Goal: Task Accomplishment & Management: Manage account settings

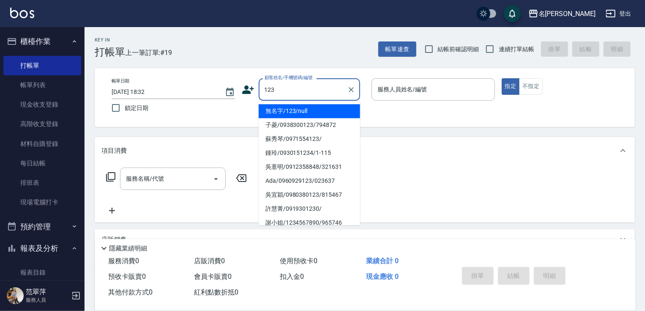
drag, startPoint x: 318, startPoint y: 111, endPoint x: 339, endPoint y: 106, distance: 22.0
click at [321, 110] on li "無名字/123/null" at bounding box center [309, 111] width 101 height 14
type input "無名字/123/null"
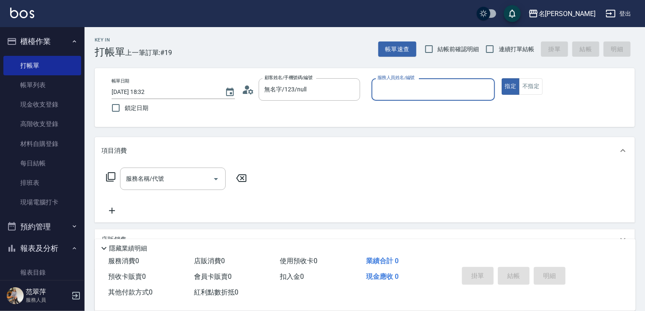
click at [391, 93] on input "服務人員姓名/編號" at bounding box center [433, 89] width 116 height 15
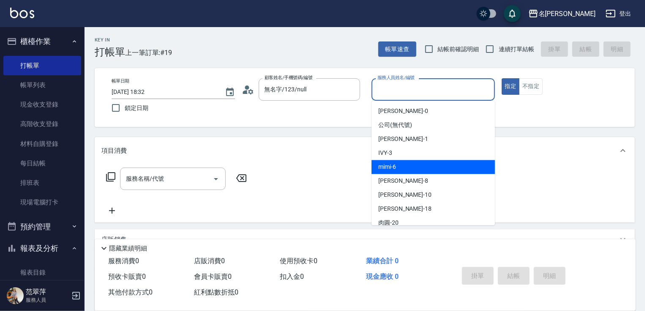
drag, startPoint x: 399, startPoint y: 165, endPoint x: 390, endPoint y: 167, distance: 9.0
click at [399, 166] on div "mimi -6" at bounding box center [432, 167] width 123 height 14
type input "mimi-6"
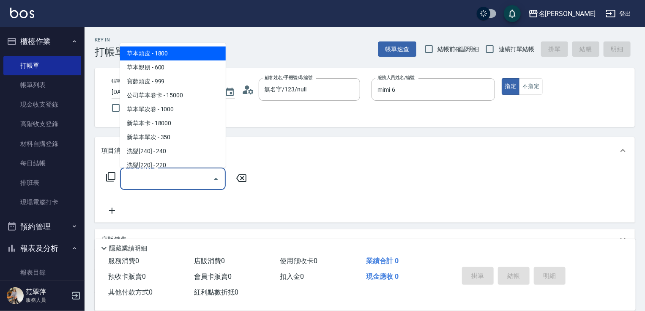
click at [176, 176] on input "服務名稱/代號" at bounding box center [166, 178] width 85 height 15
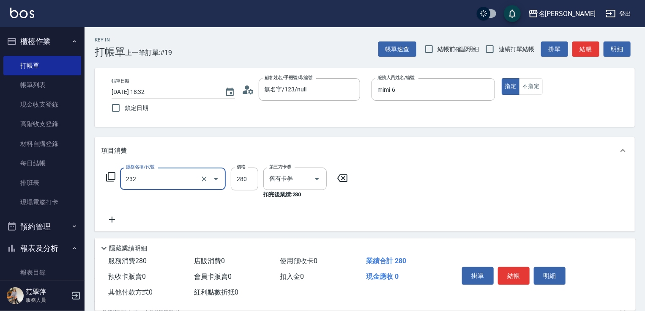
type input "洗髮卷280(232)"
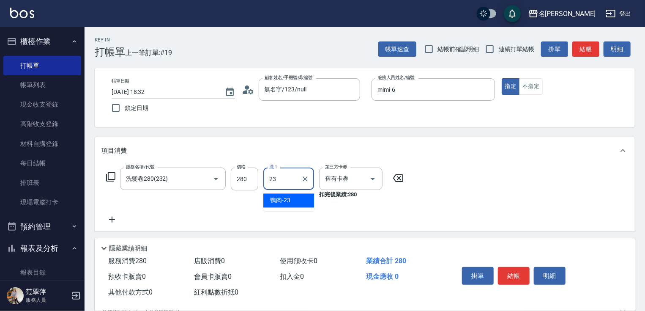
type input "鴨肉-23"
click at [510, 274] on button "結帳" at bounding box center [514, 276] width 32 height 18
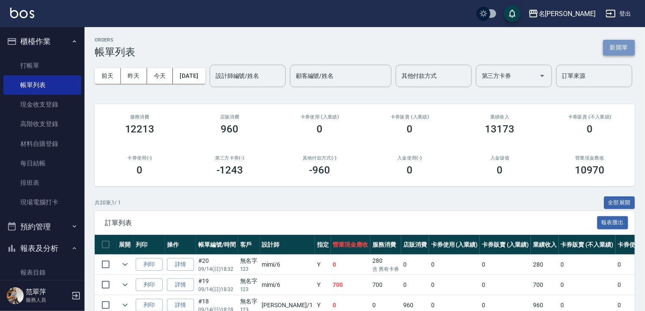
click at [624, 45] on button "新開單" at bounding box center [619, 48] width 32 height 16
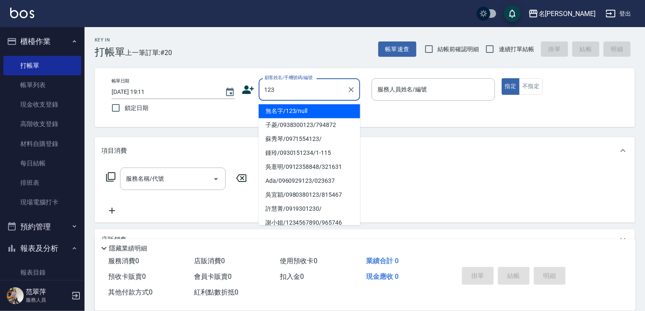
click at [313, 110] on li "無名字/123/null" at bounding box center [309, 111] width 101 height 14
type input "無名字/123/null"
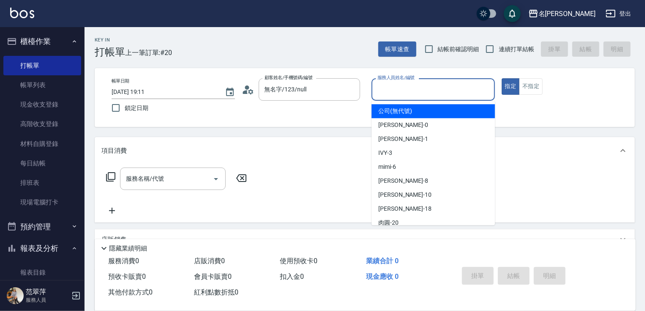
drag, startPoint x: 390, startPoint y: 89, endPoint x: 395, endPoint y: 120, distance: 31.7
click at [390, 91] on input "服務人員姓名/編號" at bounding box center [433, 89] width 116 height 15
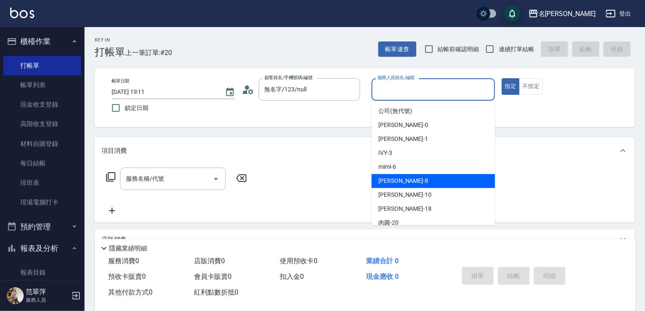
drag, startPoint x: 400, startPoint y: 178, endPoint x: 372, endPoint y: 183, distance: 28.3
click at [400, 179] on div "曉容 -8" at bounding box center [432, 181] width 123 height 14
type input "曉容-8"
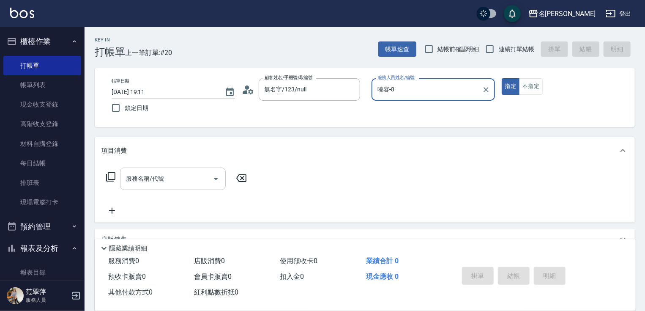
click at [172, 181] on input "服務名稱/代號" at bounding box center [166, 178] width 85 height 15
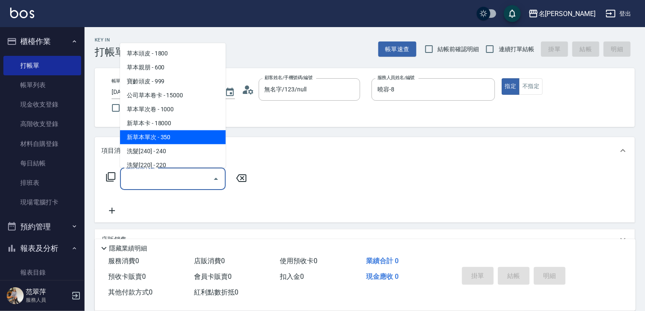
drag, startPoint x: 189, startPoint y: 138, endPoint x: 215, endPoint y: 164, distance: 36.7
click at [190, 141] on span "新草本單次 - 350" at bounding box center [173, 137] width 106 height 14
type input "新草本單次(109)"
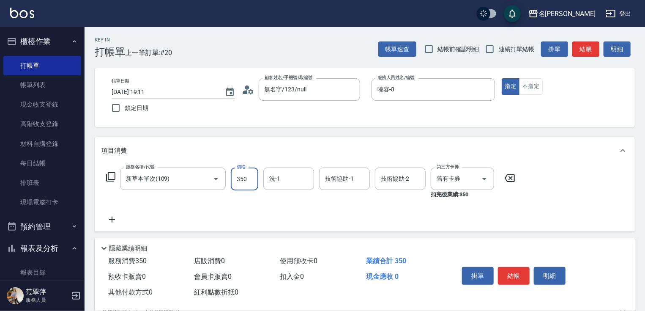
click at [239, 185] on input "350" at bounding box center [244, 178] width 27 height 23
type input "496"
type input "曉容-8"
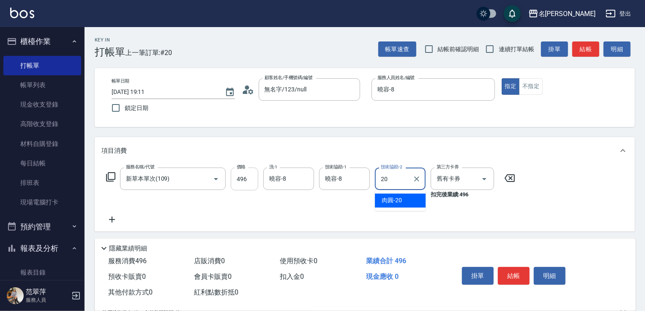
type input "肉圓-20"
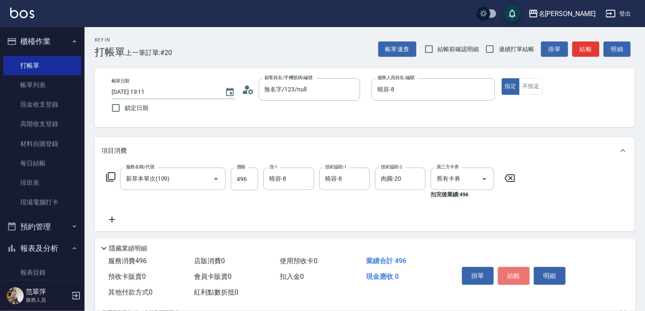
click at [515, 275] on button "結帳" at bounding box center [514, 276] width 32 height 18
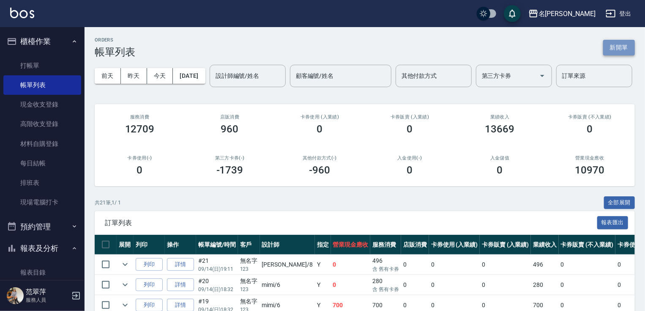
click at [625, 47] on button "新開單" at bounding box center [619, 48] width 32 height 16
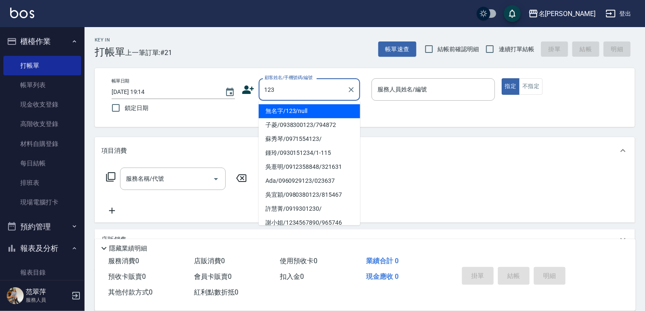
drag, startPoint x: 326, startPoint y: 106, endPoint x: 399, endPoint y: 92, distance: 74.8
click at [328, 105] on li "無名字/123/null" at bounding box center [309, 111] width 101 height 14
type input "無名字/123/null"
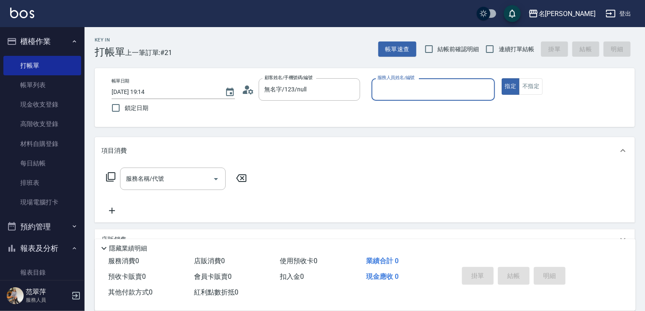
click at [400, 92] on input "服務人員姓名/編號" at bounding box center [433, 89] width 116 height 15
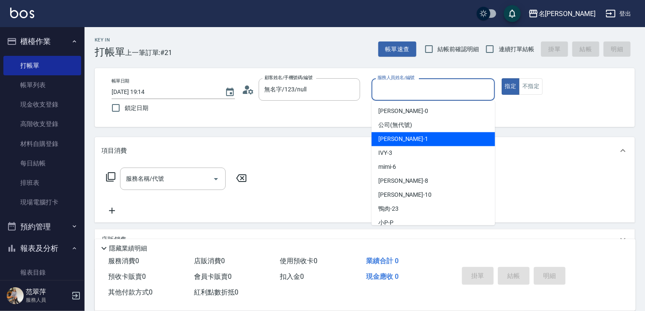
click at [392, 142] on span "[PERSON_NAME] -1" at bounding box center [403, 138] width 50 height 9
type input "Joanne-1"
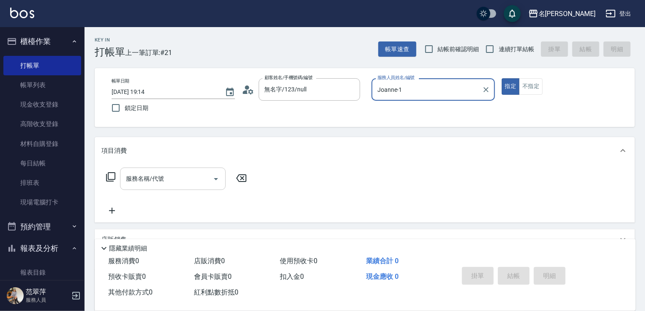
click at [198, 177] on input "服務名稱/代號" at bounding box center [166, 178] width 85 height 15
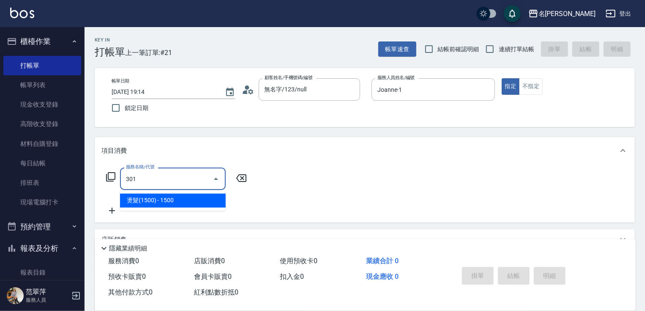
type input "燙髮(1500)(301)"
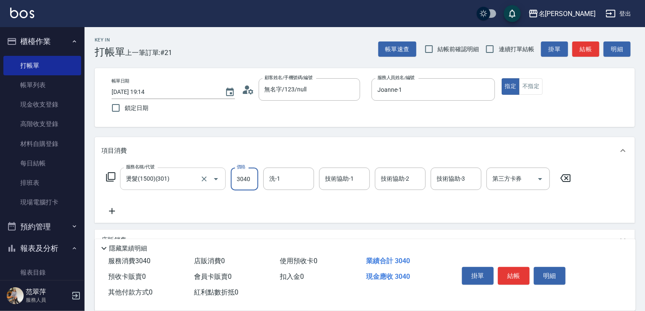
type input "3040"
type input "Joanne-1"
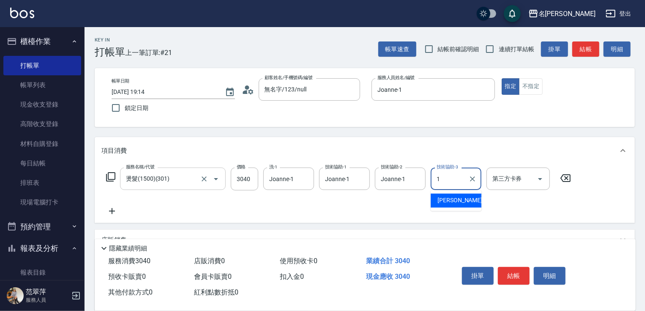
type input "Joanne-1"
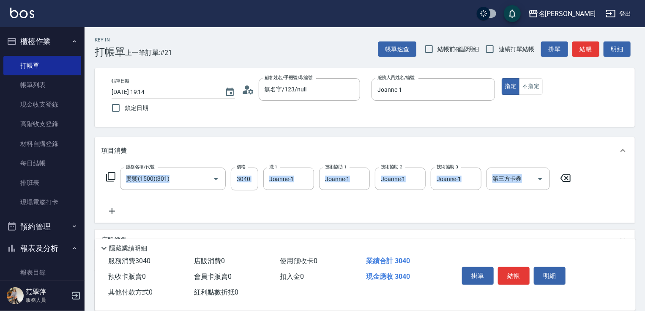
drag, startPoint x: 646, startPoint y: 120, endPoint x: 644, endPoint y: 199, distance: 79.0
click at [643, 199] on div "Key In 打帳單 上一筆訂單:#21 帳單速查 結帳前確認明細 連續打單結帳 掛單 結帳 明細 帳單日期 [DATE] 19:14 鎖定日期 顧客姓名/手…" at bounding box center [364, 220] width 560 height 387
click at [644, 191] on div "Key In 打帳單 上一筆訂單:#21 帳單速查 結帳前確認明細 連續打單結帳 掛單 結帳 明細 帳單日期 [DATE] 19:14 鎖定日期 顧客姓名/手…" at bounding box center [364, 220] width 560 height 387
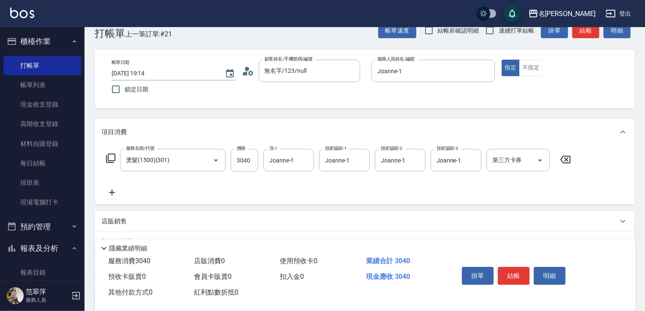
scroll to position [103, 0]
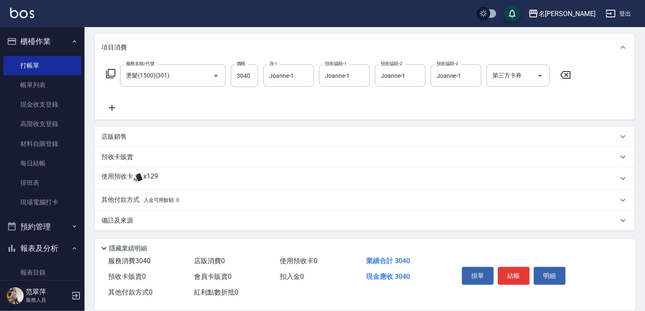
click at [133, 199] on p "其他付款方式 入金可用餘額: 0" at bounding box center [140, 199] width 78 height 9
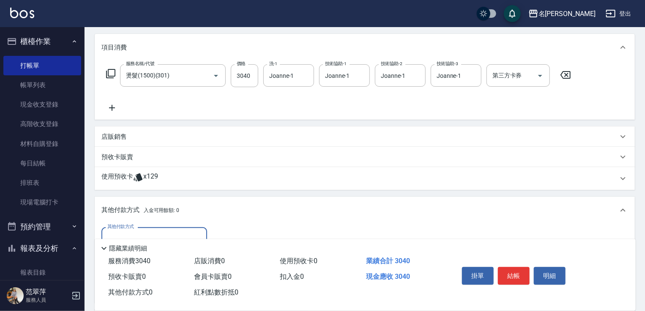
scroll to position [0, 0]
click at [180, 233] on input "其他付款方式" at bounding box center [154, 238] width 98 height 15
click at [166, 271] on span "信用卡" at bounding box center [154, 274] width 106 height 14
type input "信用卡"
click at [215, 231] on input "0" at bounding box center [243, 238] width 63 height 23
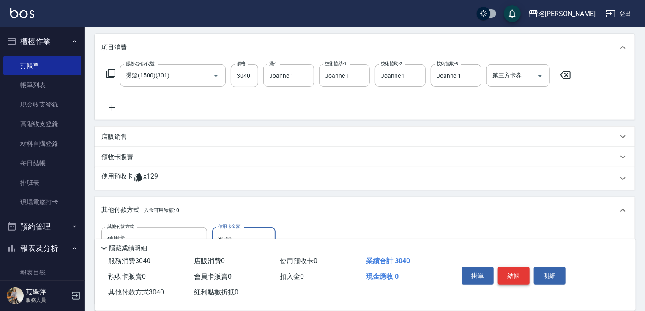
type input "3040"
click at [520, 269] on button "結帳" at bounding box center [514, 276] width 32 height 18
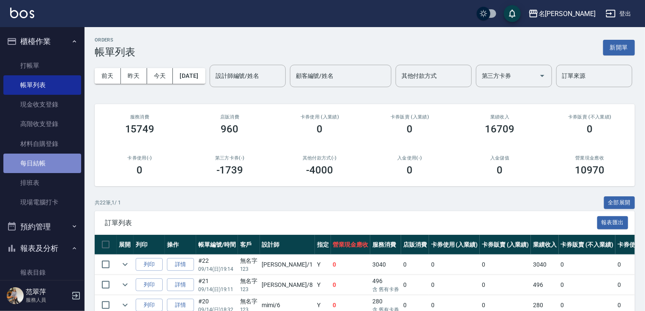
click at [47, 162] on link "每日結帳" at bounding box center [42, 162] width 78 height 19
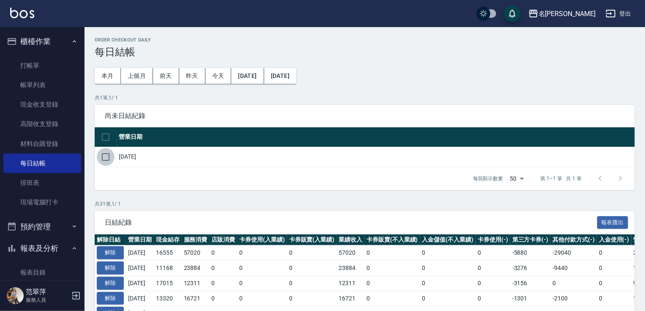
click at [109, 156] on input "checkbox" at bounding box center [106, 157] width 18 height 18
checkbox input "true"
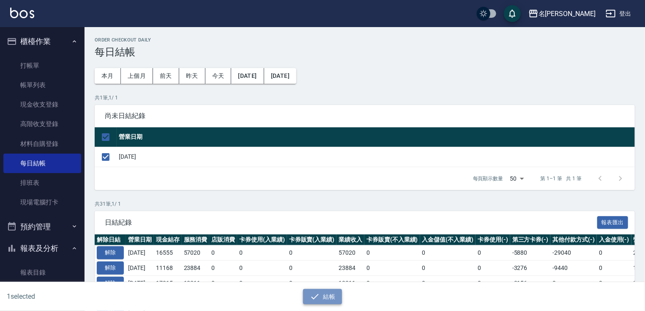
click at [327, 294] on button "結帳" at bounding box center [322, 297] width 39 height 16
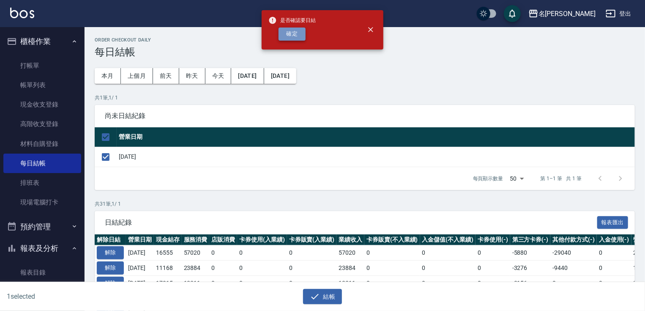
click at [297, 34] on button "確定" at bounding box center [291, 33] width 27 height 13
checkbox input "false"
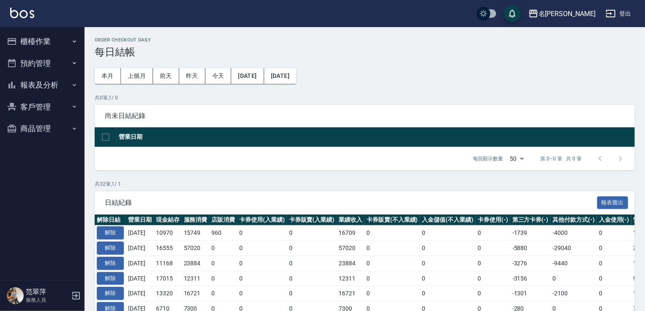
click at [46, 80] on button "報表及分析" at bounding box center [42, 85] width 78 height 22
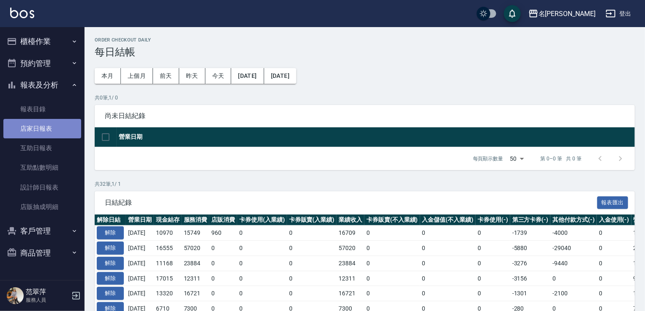
click at [45, 125] on link "店家日報表" at bounding box center [42, 128] width 78 height 19
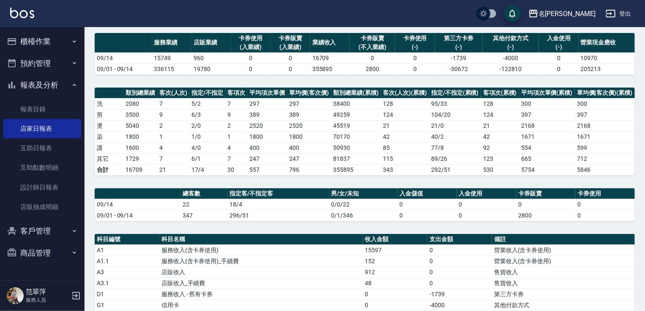
scroll to position [41, 0]
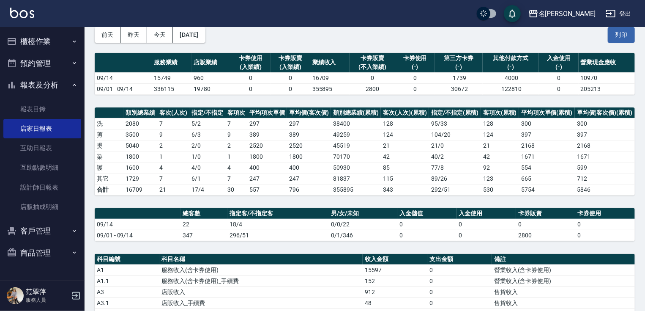
click at [29, 41] on button "櫃檯作業" at bounding box center [42, 41] width 78 height 22
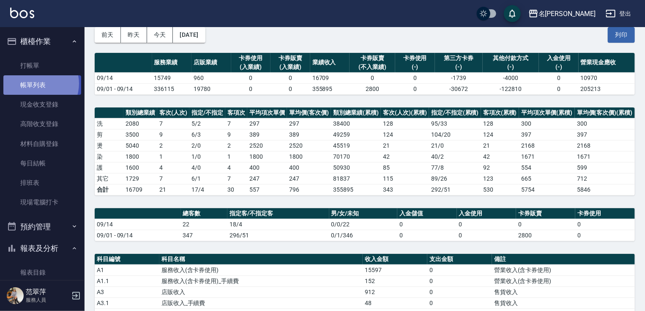
click at [36, 84] on link "帳單列表" at bounding box center [42, 84] width 78 height 19
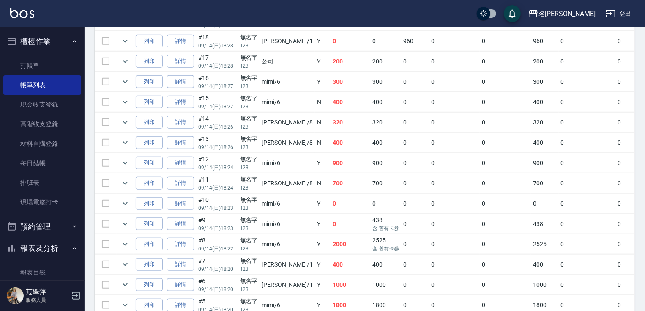
scroll to position [317, 0]
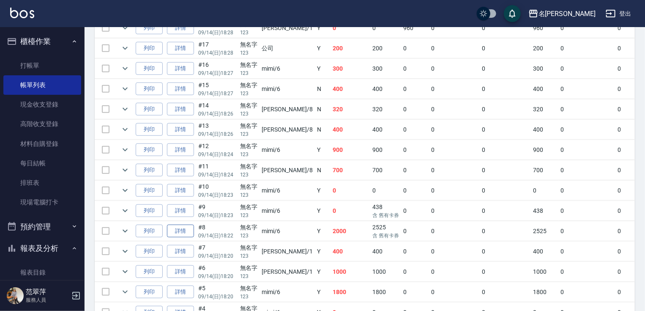
click at [178, 237] on link "詳情" at bounding box center [180, 230] width 27 height 13
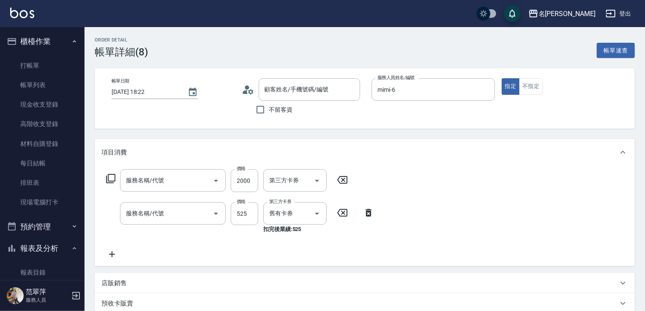
type input "2025/09/14 18:22"
type input "mimi-6"
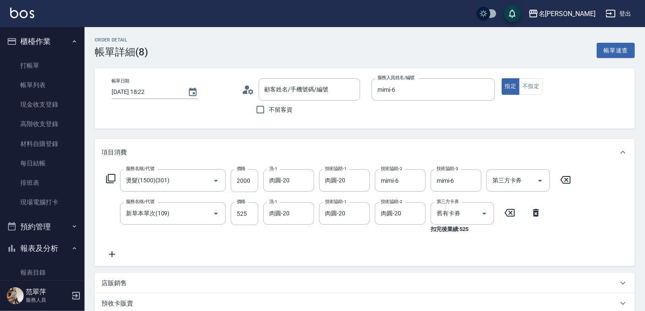
type input "燙髮(1500)(301)"
type input "新草本單次(109)"
type input "無名字/123/null"
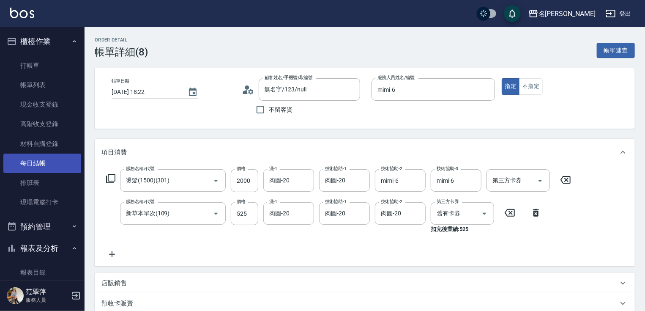
click at [30, 162] on link "每日結帳" at bounding box center [42, 162] width 78 height 19
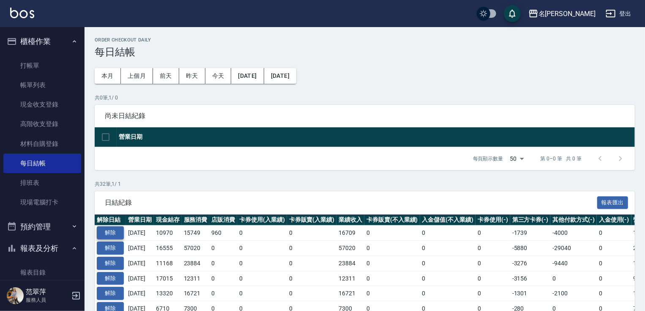
click at [111, 230] on button "解除" at bounding box center [110, 232] width 27 height 13
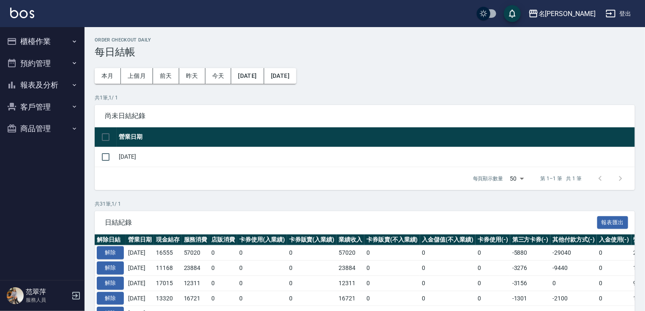
click at [20, 19] on link at bounding box center [22, 14] width 24 height 12
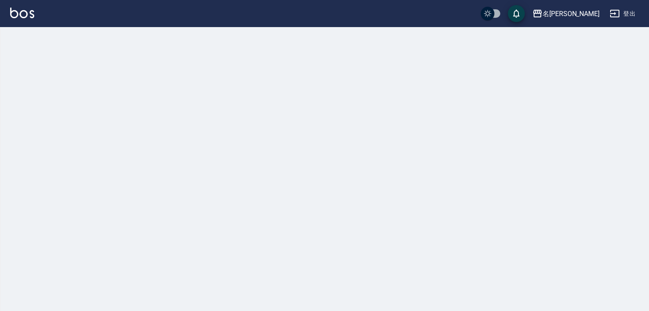
click at [29, 35] on div "名留竹林 登出" at bounding box center [324, 155] width 649 height 311
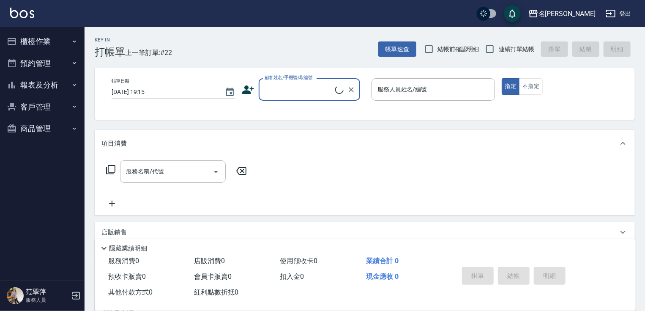
click at [39, 37] on button "櫃檯作業" at bounding box center [42, 41] width 78 height 22
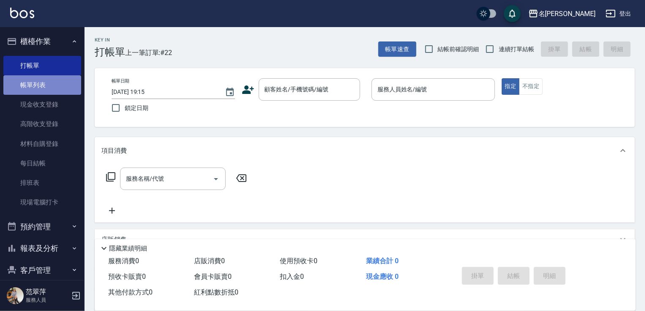
click at [41, 89] on link "帳單列表" at bounding box center [42, 84] width 78 height 19
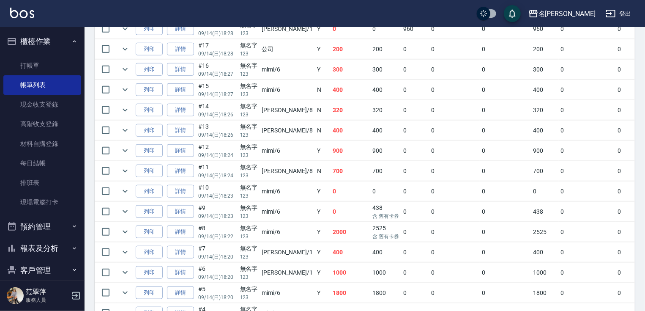
scroll to position [370, 0]
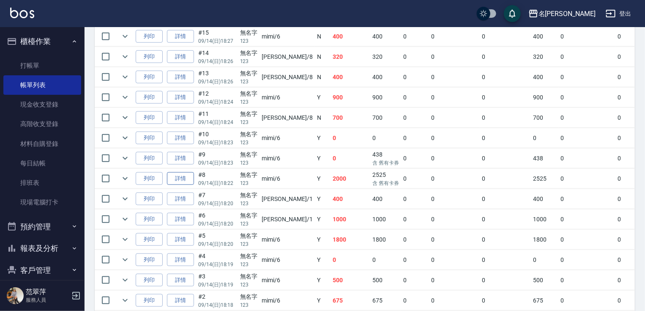
click at [176, 185] on link "詳情" at bounding box center [180, 178] width 27 height 13
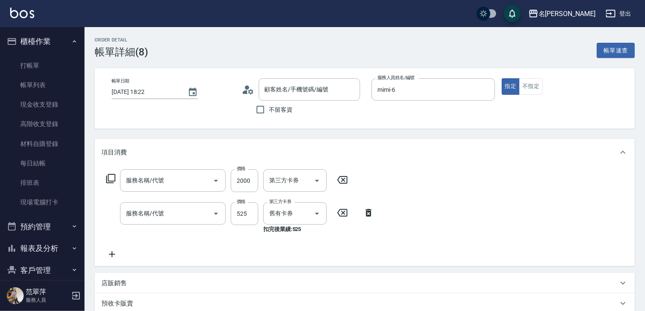
type input "2025/09/14 18:22"
type input "mimi-6"
type input "燙髮(1500)(301)"
type input "新草本單次(109)"
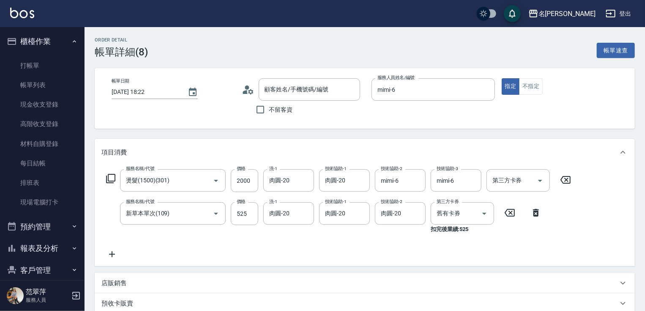
type input "無名字/123/null"
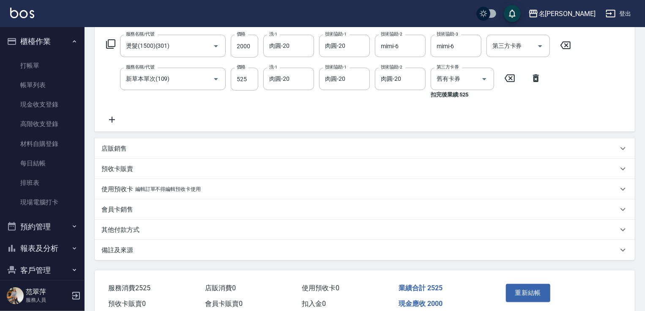
scroll to position [174, 0]
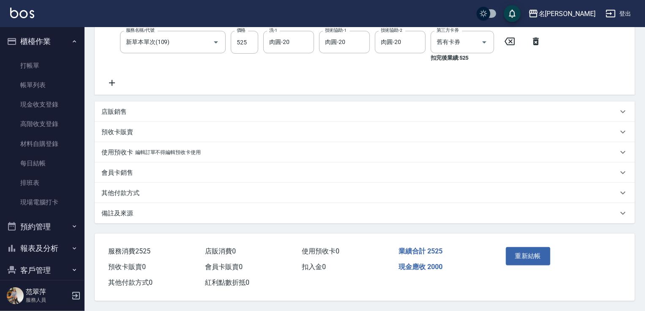
click at [118, 189] on p "其他付款方式" at bounding box center [120, 192] width 38 height 9
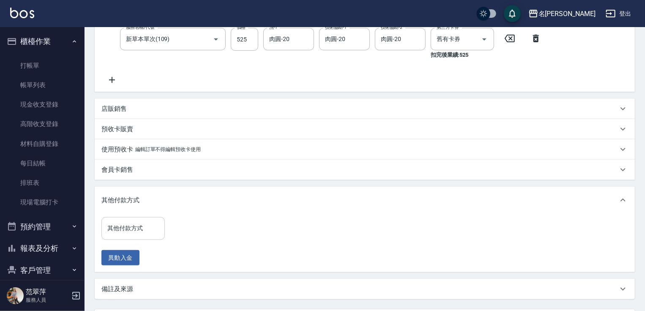
click at [149, 228] on input "其他付款方式" at bounding box center [133, 228] width 56 height 15
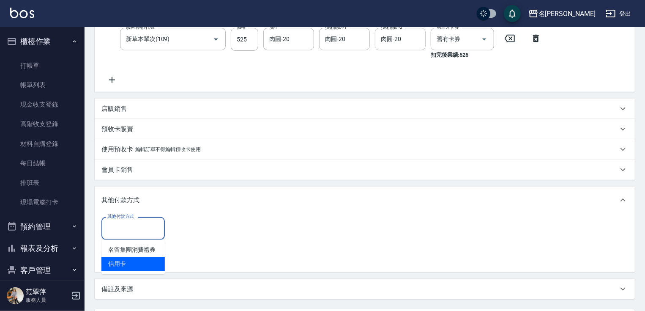
click at [139, 260] on span "信用卡" at bounding box center [132, 263] width 63 height 14
type input "信用卡"
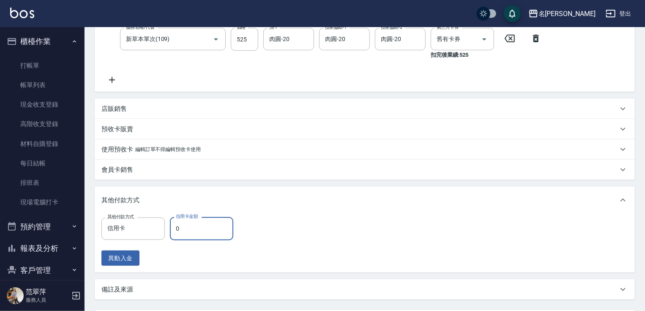
click at [171, 225] on input "0" at bounding box center [201, 228] width 63 height 23
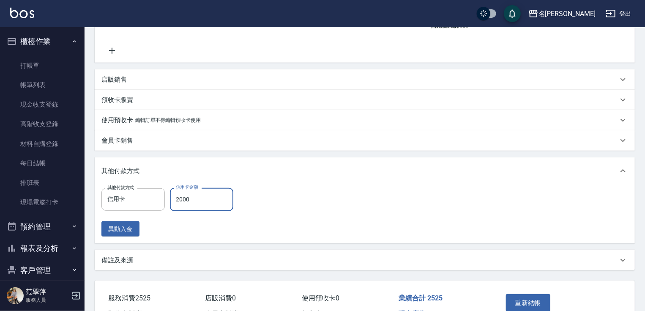
scroll to position [253, 0]
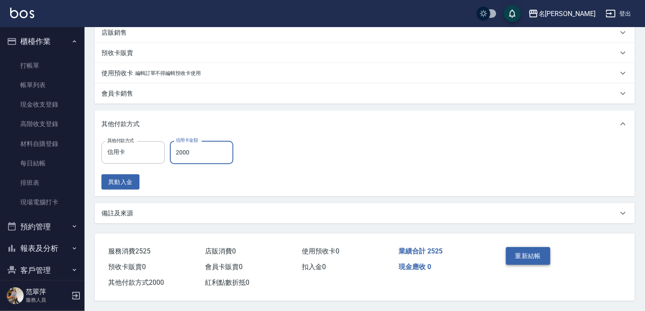
type input "2000"
click at [536, 256] on button "重新結帳" at bounding box center [528, 256] width 45 height 18
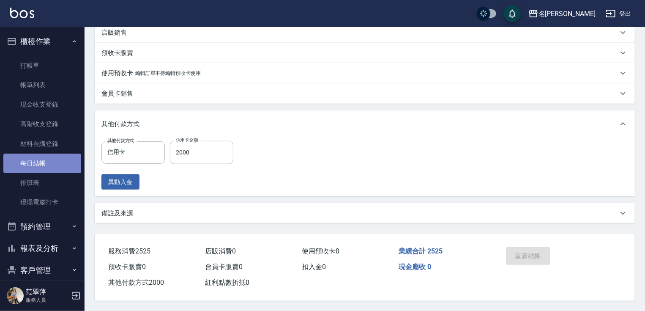
click at [50, 155] on link "每日結帳" at bounding box center [42, 162] width 78 height 19
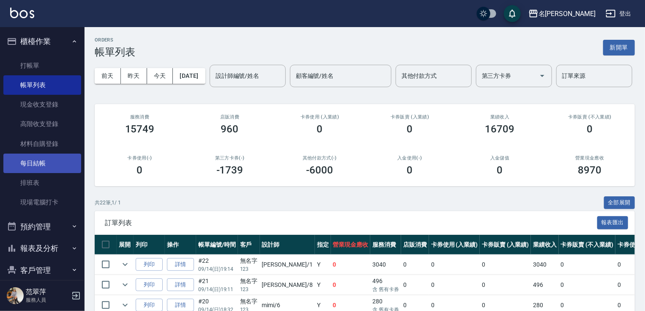
click at [48, 161] on link "每日結帳" at bounding box center [42, 162] width 78 height 19
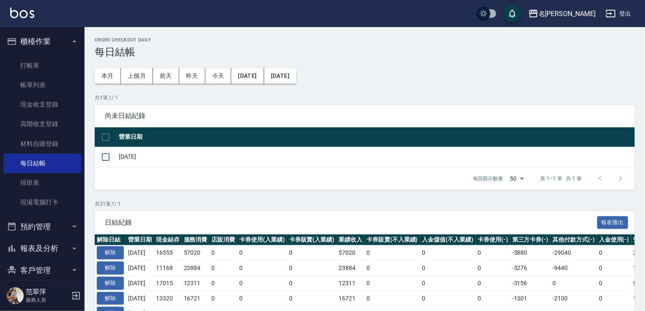
click at [104, 156] on input "checkbox" at bounding box center [106, 157] width 18 height 18
checkbox input "true"
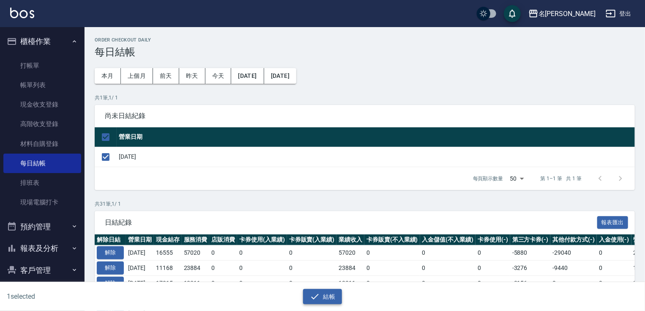
click at [325, 294] on button "結帳" at bounding box center [322, 297] width 39 height 16
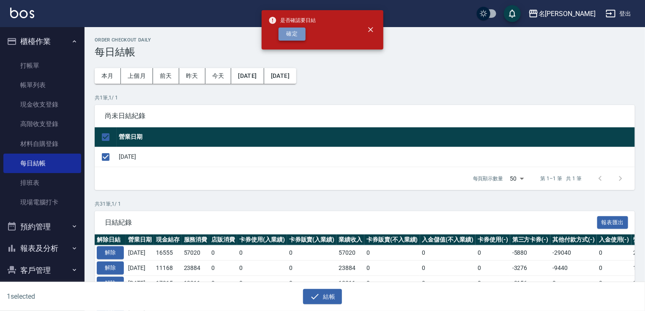
click at [295, 35] on button "確定" at bounding box center [291, 33] width 27 height 13
checkbox input "false"
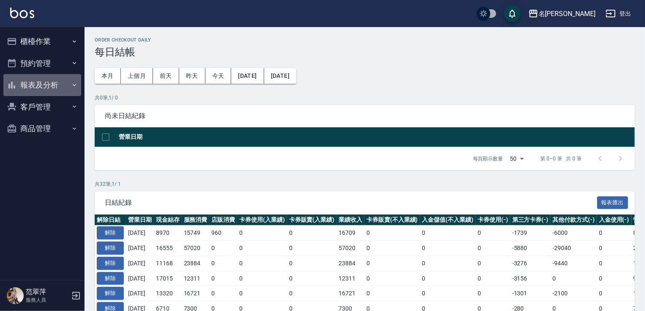
click at [41, 84] on button "報表及分析" at bounding box center [42, 85] width 78 height 22
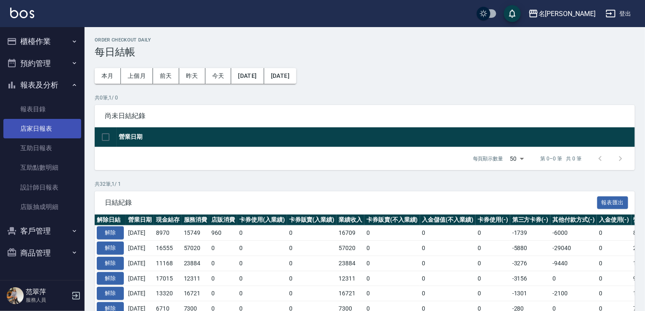
click at [44, 127] on link "店家日報表" at bounding box center [42, 128] width 78 height 19
